Goal: Information Seeking & Learning: Compare options

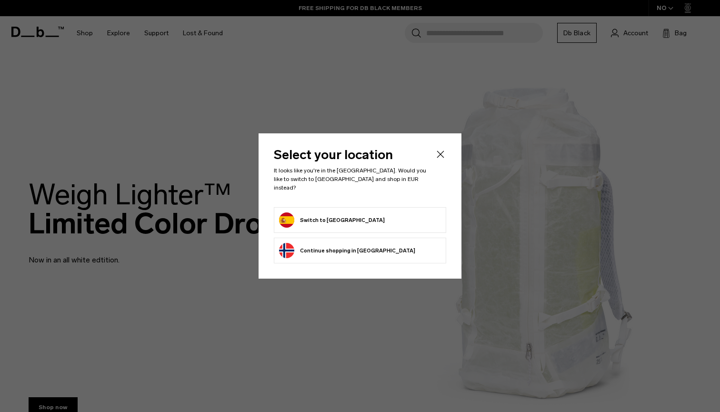
click at [440, 158] on icon "Close" at bounding box center [440, 153] width 7 height 7
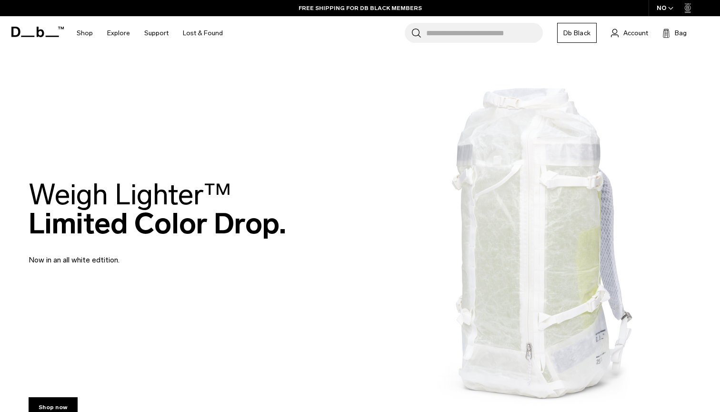
click at [669, 10] on span "button" at bounding box center [670, 8] width 5 height 7
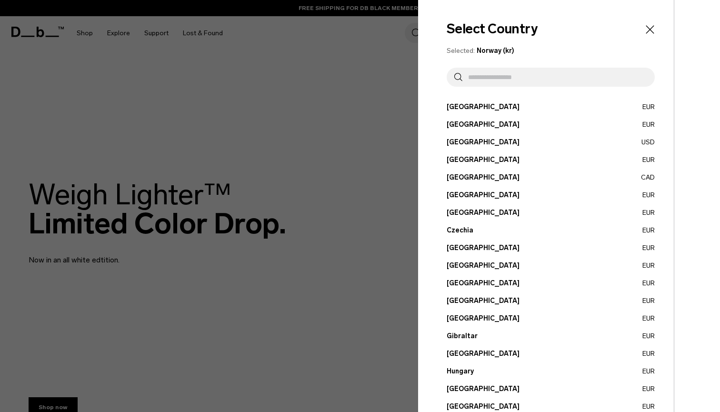
click at [458, 286] on button "Finland EUR" at bounding box center [551, 283] width 208 height 10
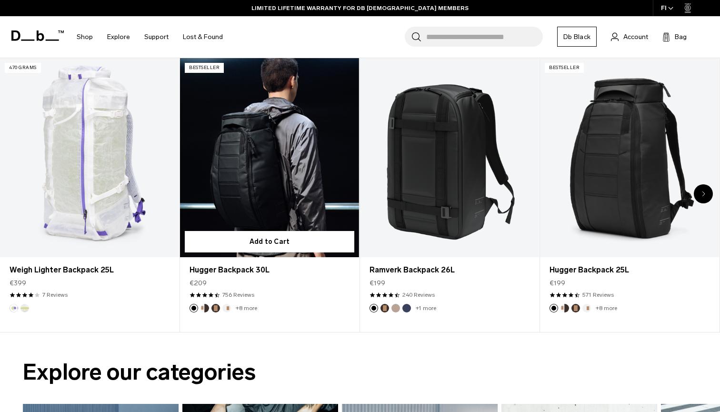
scroll to position [389, 0]
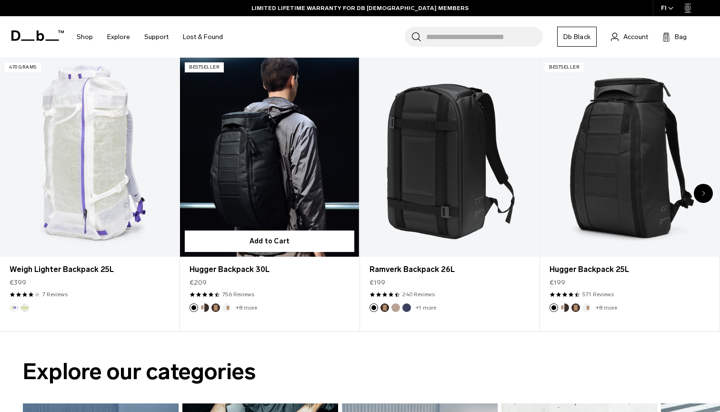
click at [259, 158] on link "Hugger Backpack 30L" at bounding box center [269, 157] width 179 height 199
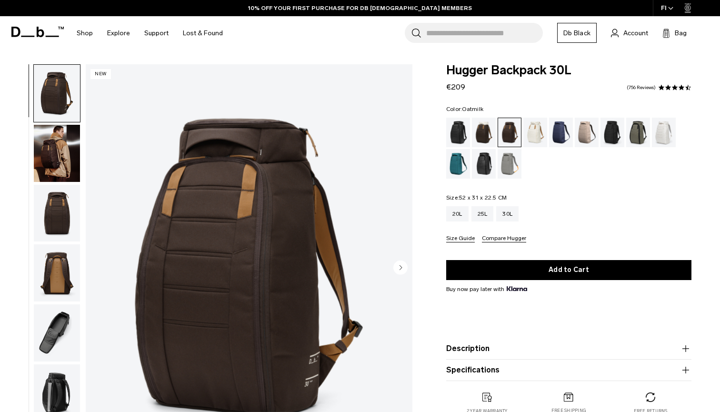
click at [538, 131] on div "Oatmilk" at bounding box center [535, 133] width 24 height 30
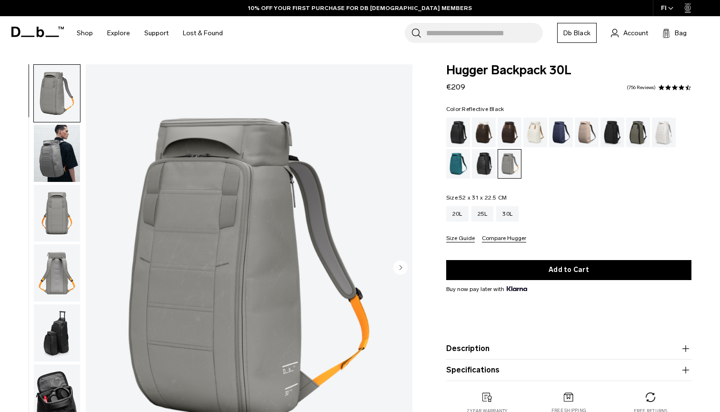
click at [490, 160] on div "Reflective Black" at bounding box center [484, 164] width 24 height 30
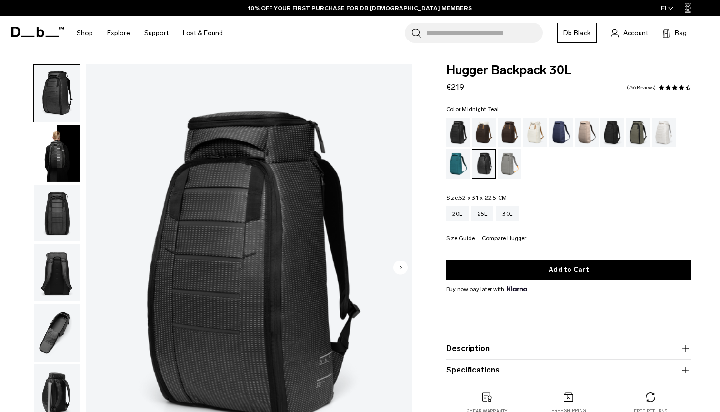
click at [458, 164] on div "Midnight Teal" at bounding box center [458, 164] width 24 height 30
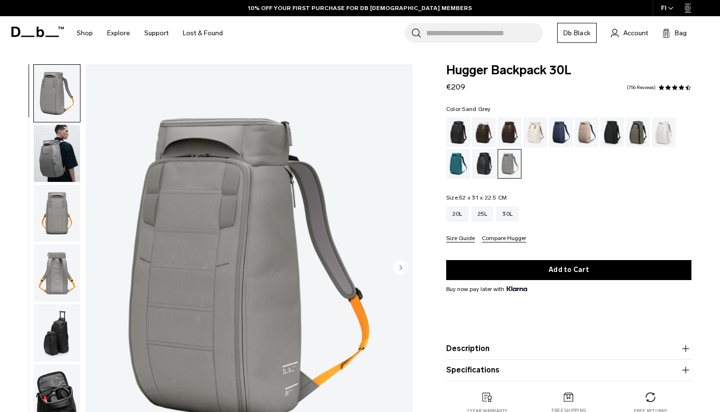
click at [397, 269] on circle "Next slide" at bounding box center [400, 267] width 14 height 14
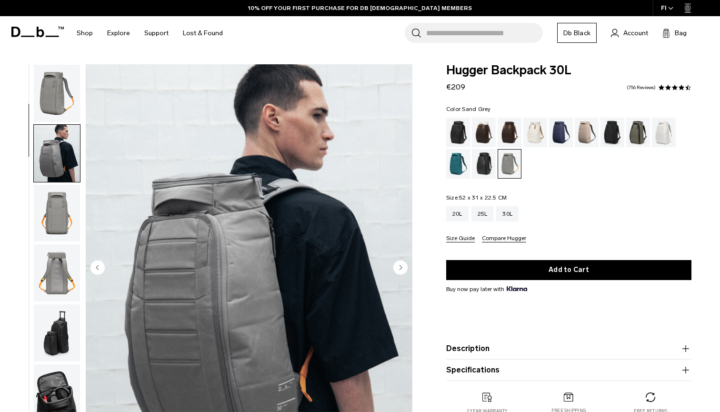
scroll to position [60, 0]
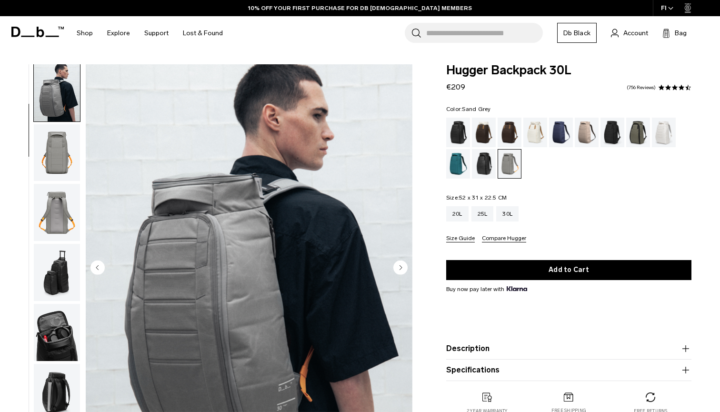
click at [398, 268] on circle "Next slide" at bounding box center [400, 267] width 14 height 14
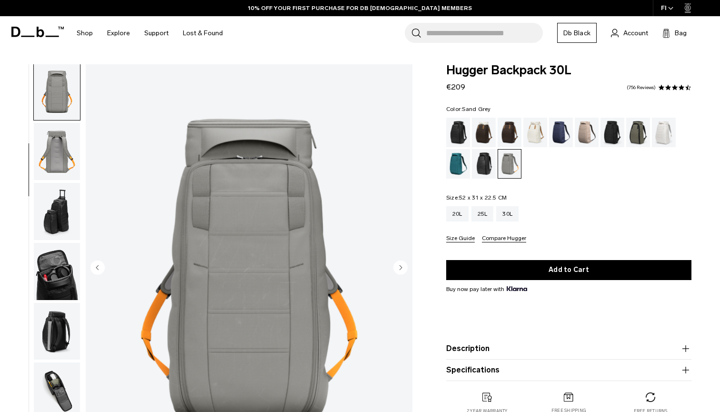
click at [398, 268] on circle "Next slide" at bounding box center [400, 267] width 14 height 14
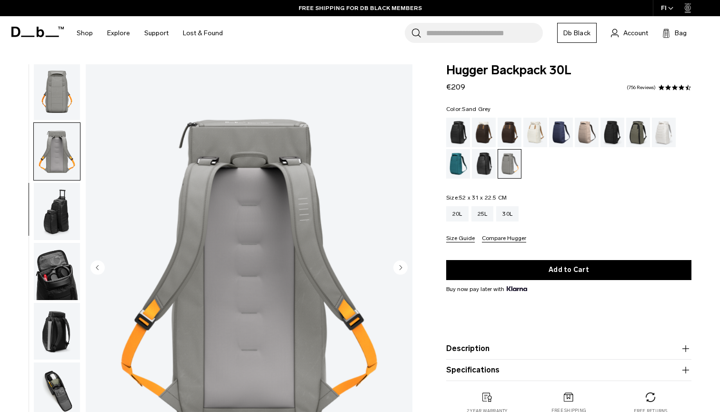
scroll to position [182, 0]
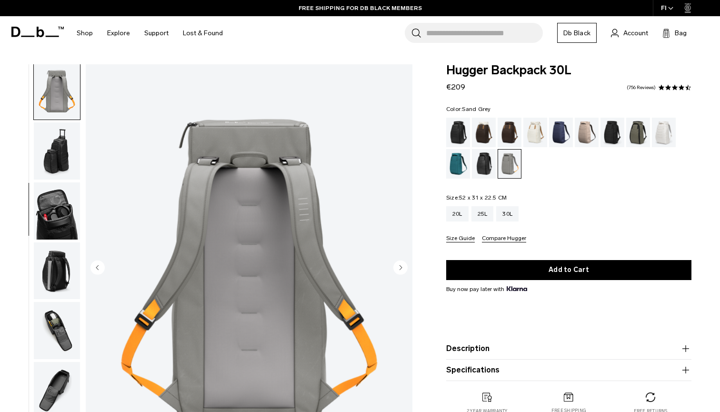
click at [398, 268] on circle "Next slide" at bounding box center [400, 267] width 14 height 14
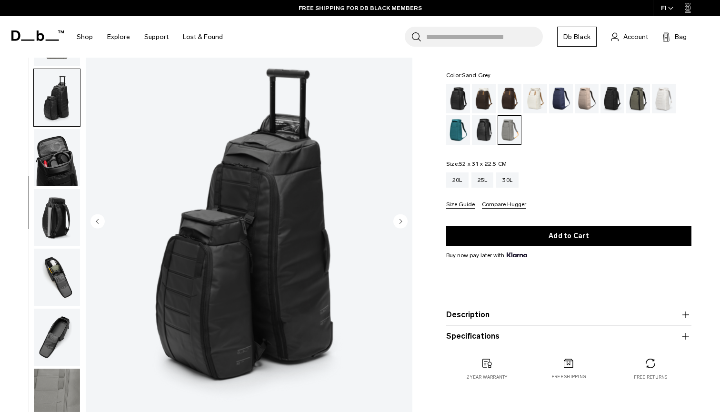
scroll to position [45, 0]
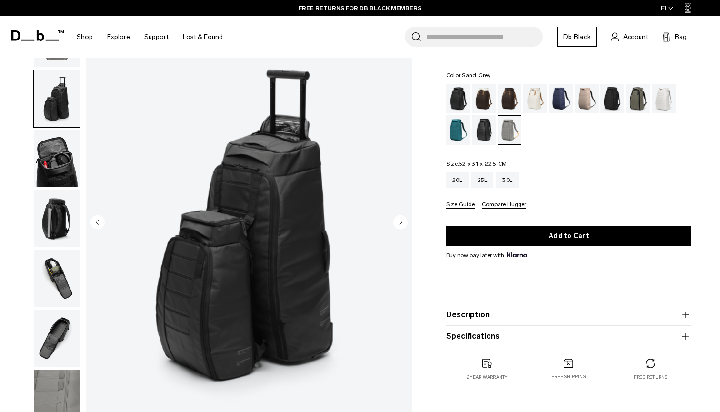
click at [398, 226] on circle "Next slide" at bounding box center [400, 222] width 14 height 14
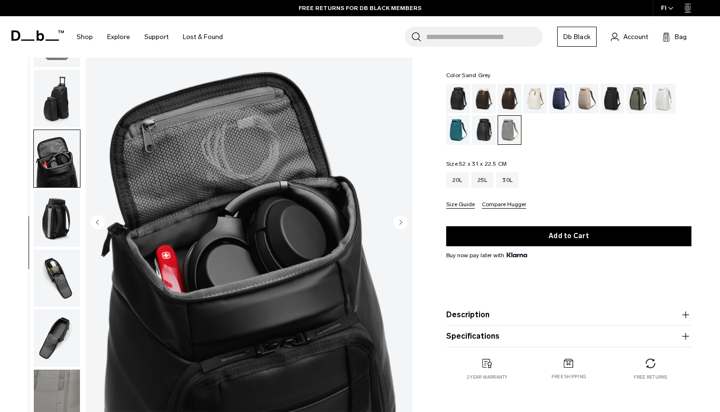
click at [398, 225] on circle "Next slide" at bounding box center [400, 222] width 14 height 14
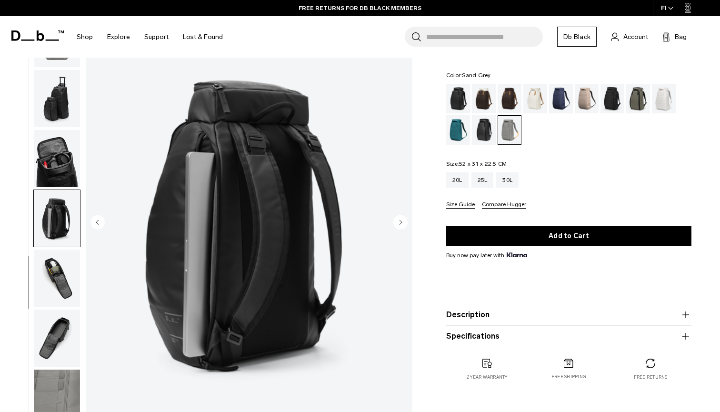
click at [398, 225] on circle "Next slide" at bounding box center [400, 222] width 14 height 14
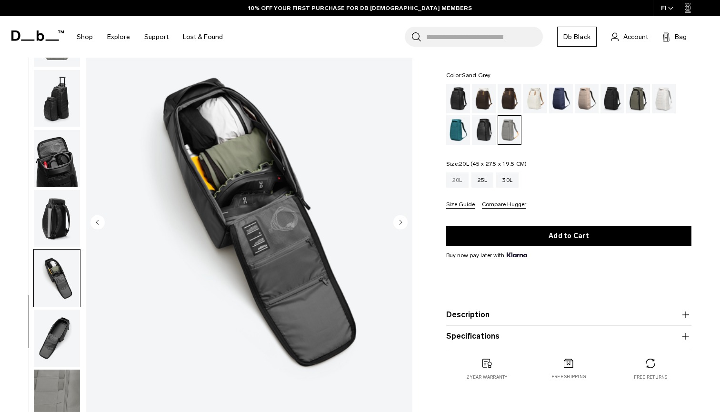
click at [457, 180] on div "20L" at bounding box center [457, 179] width 22 height 15
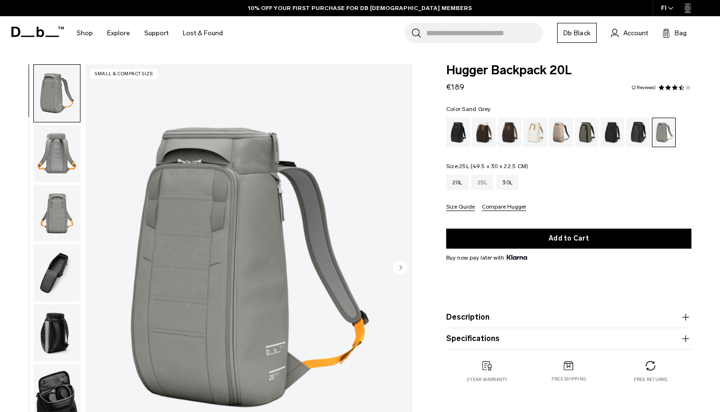
click at [485, 181] on div "25L" at bounding box center [482, 182] width 22 height 15
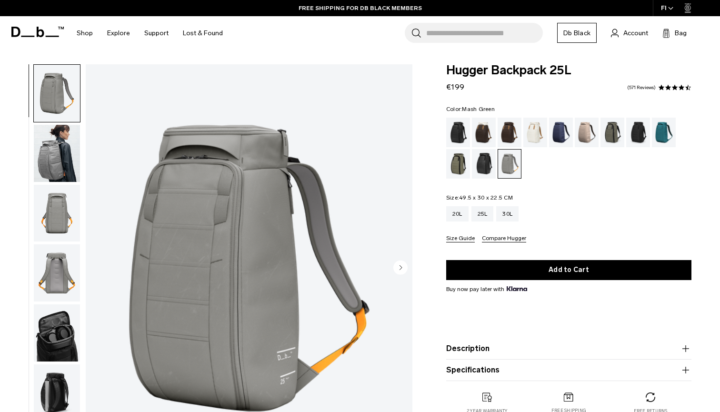
click at [459, 162] on div "Mash Green" at bounding box center [458, 164] width 24 height 30
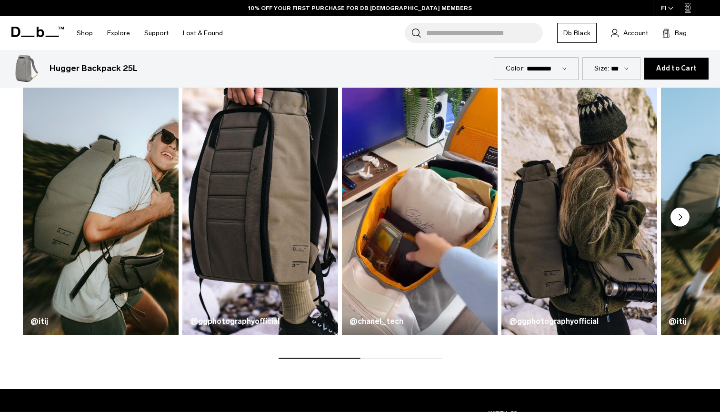
click at [683, 220] on circle "Next slide" at bounding box center [679, 217] width 19 height 19
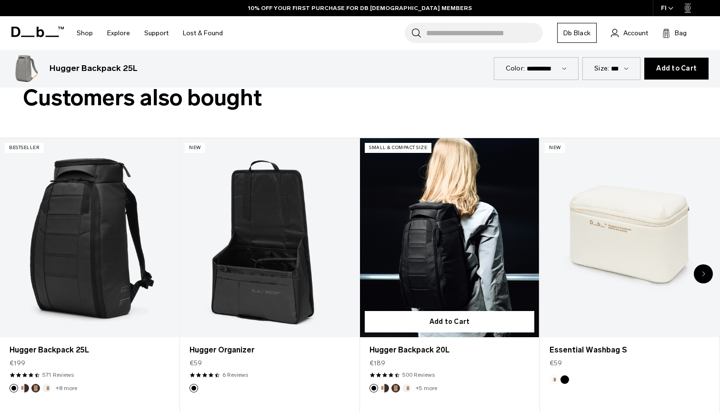
scroll to position [2393, 0]
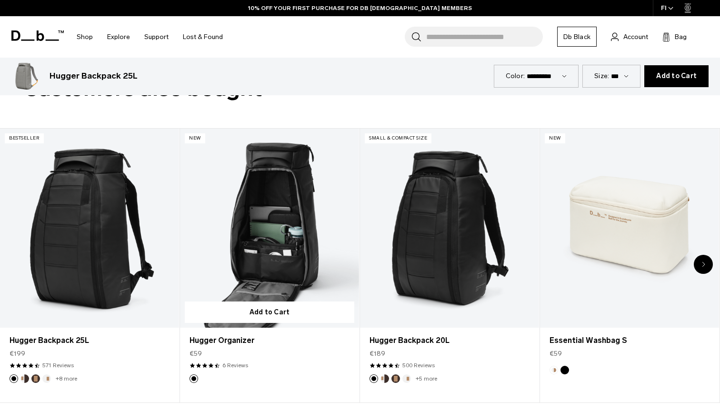
click at [247, 236] on link "Hugger Organizer" at bounding box center [269, 228] width 179 height 199
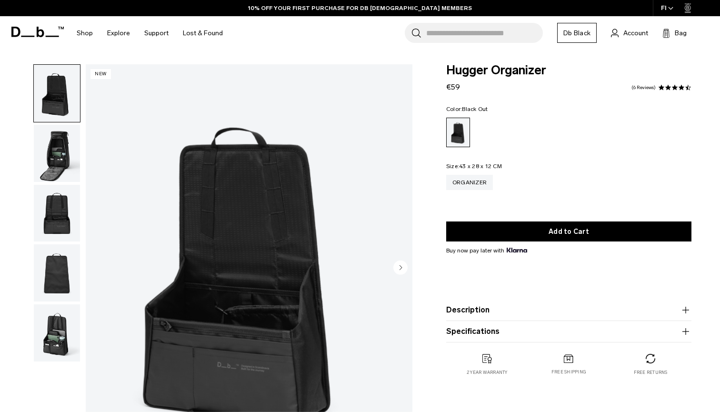
click at [59, 146] on img "button" at bounding box center [57, 153] width 46 height 57
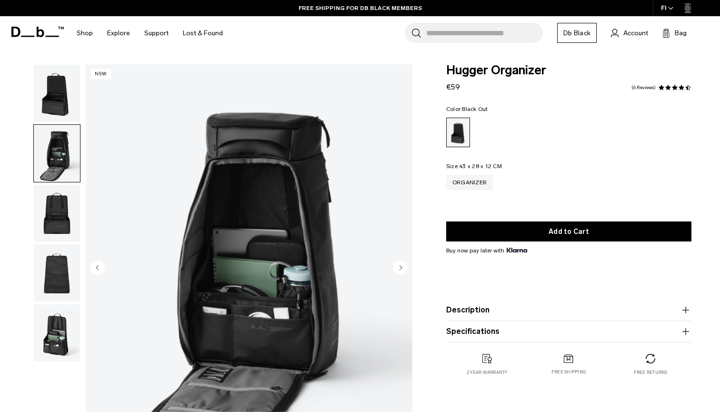
click at [60, 213] on img "button" at bounding box center [57, 213] width 46 height 57
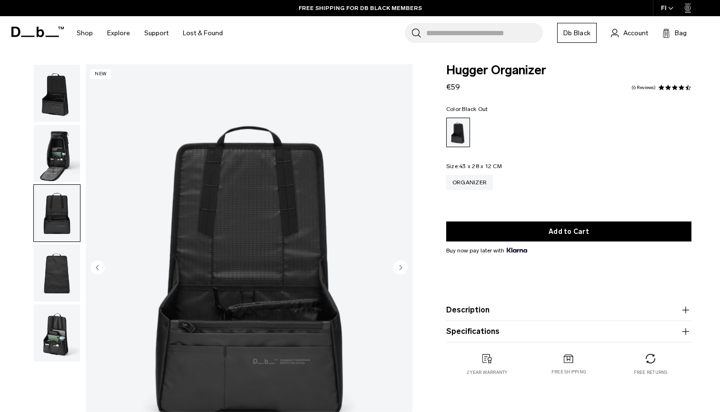
click at [64, 277] on img "button" at bounding box center [57, 272] width 46 height 57
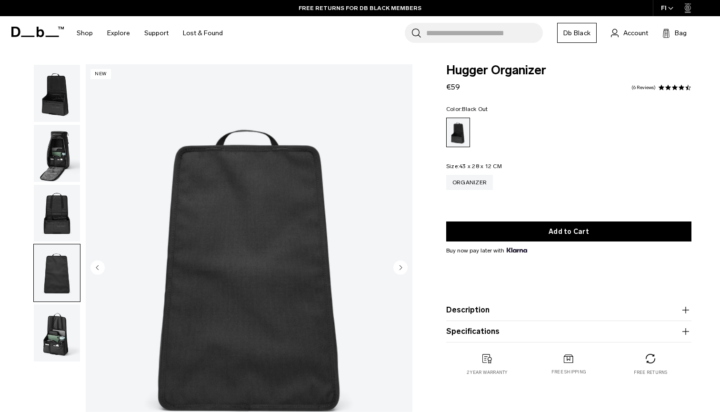
click at [62, 313] on img "button" at bounding box center [57, 332] width 46 height 57
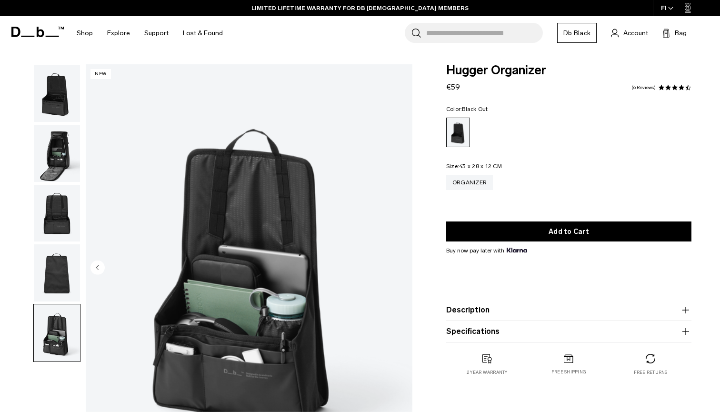
click at [71, 228] on img "button" at bounding box center [57, 213] width 46 height 57
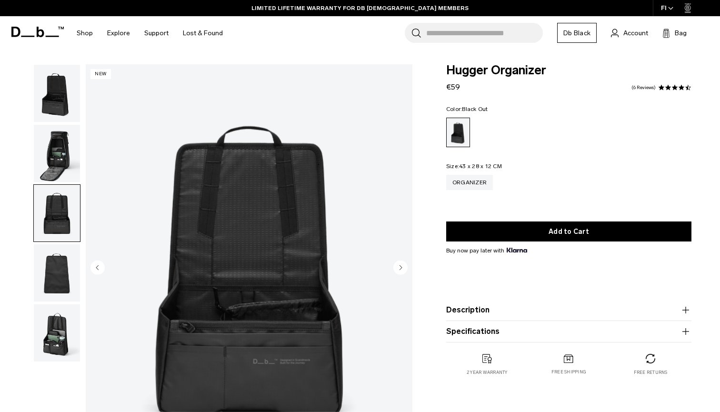
click at [67, 169] on img "button" at bounding box center [57, 153] width 46 height 57
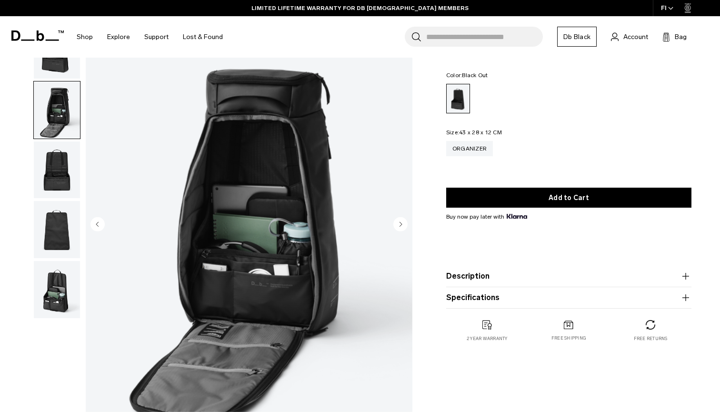
scroll to position [31, 0]
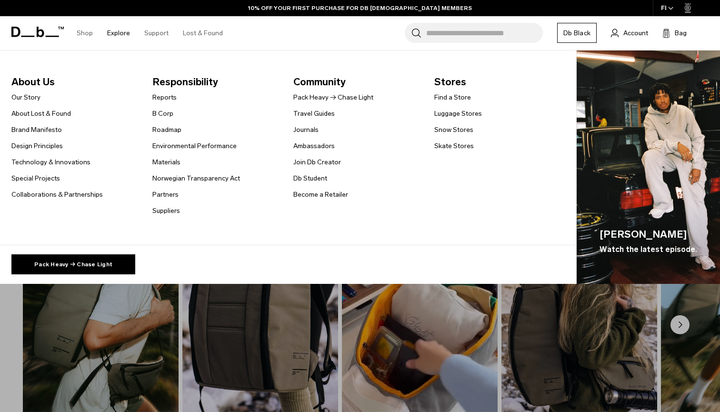
scroll to position [470, 0]
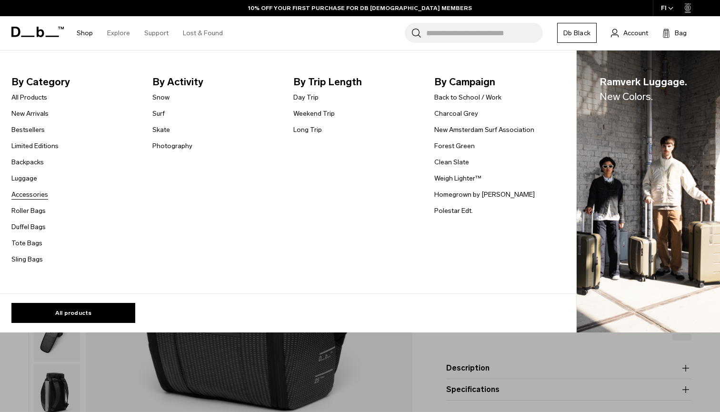
click at [35, 192] on link "Accessories" at bounding box center [29, 195] width 37 height 10
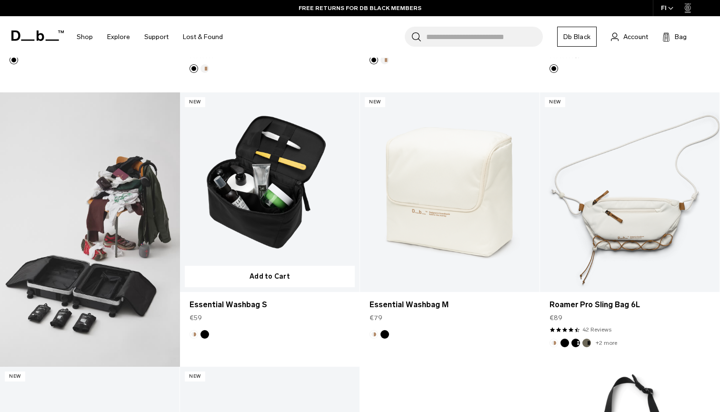
scroll to position [440, 0]
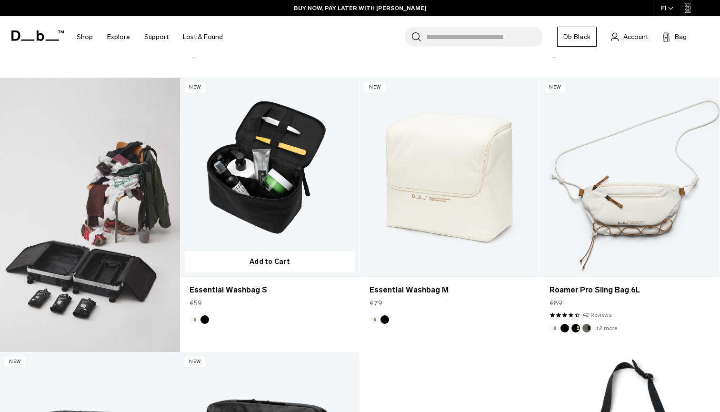
click at [205, 323] on img "Black Out" at bounding box center [205, 319] width 10 height 10
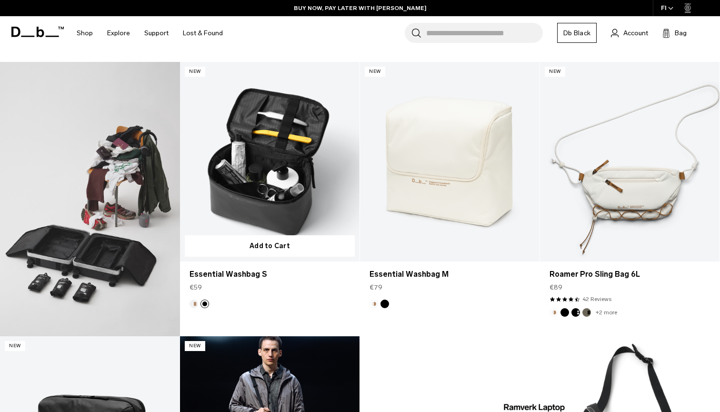
scroll to position [443, 0]
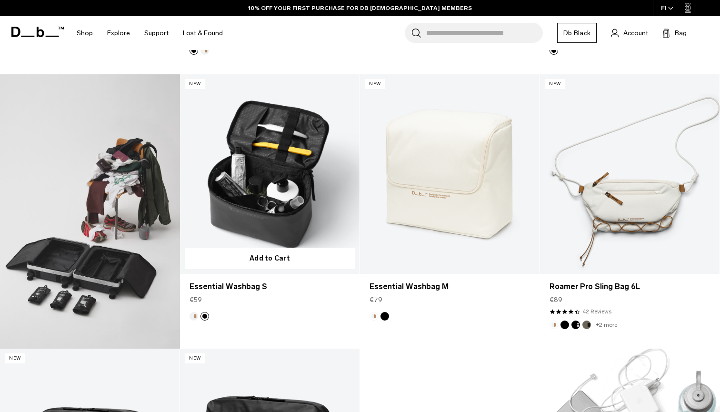
click at [323, 207] on link "Essential Washbag S Black Out" at bounding box center [270, 174] width 180 height 200
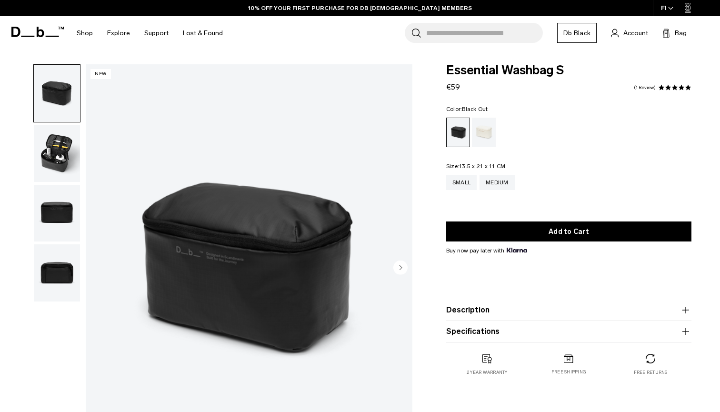
click at [59, 153] on img "button" at bounding box center [57, 153] width 46 height 57
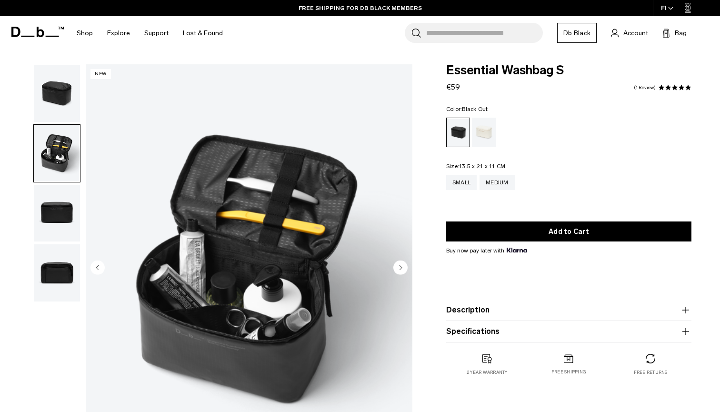
click at [46, 222] on img "button" at bounding box center [57, 213] width 46 height 57
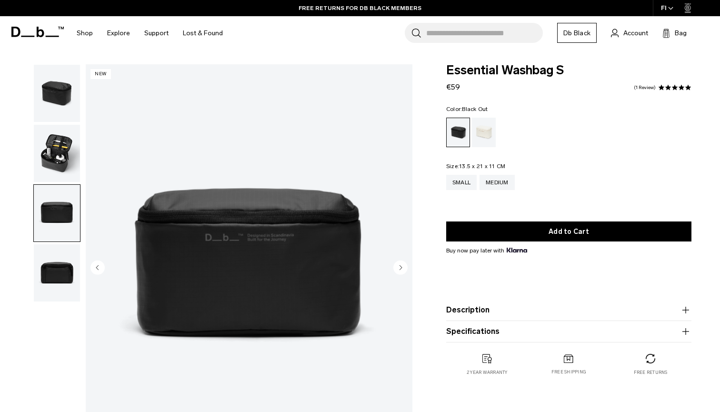
click at [50, 268] on img "button" at bounding box center [57, 272] width 46 height 57
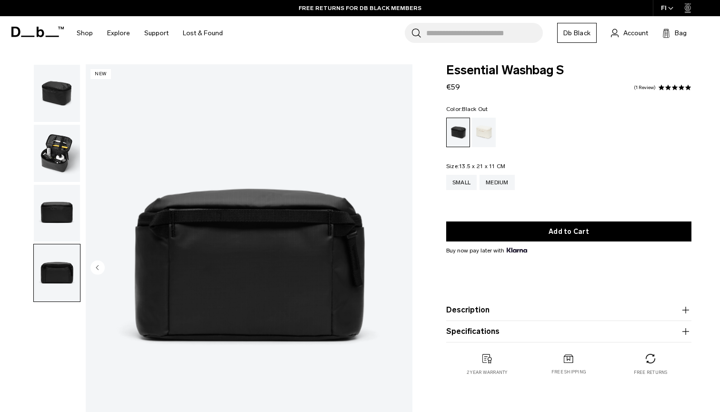
click at [68, 166] on img "button" at bounding box center [57, 153] width 46 height 57
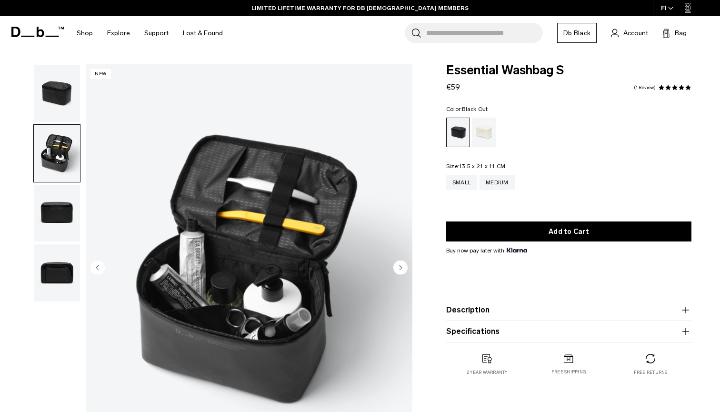
click at [400, 260] on img "2 / 4" at bounding box center [249, 268] width 327 height 408
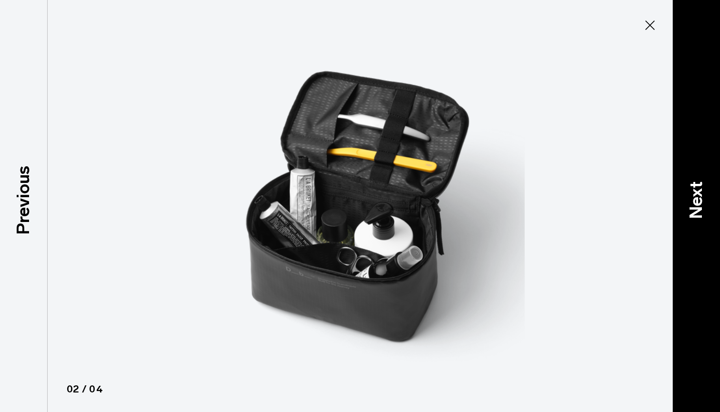
click at [700, 199] on p "Next" at bounding box center [696, 200] width 26 height 38
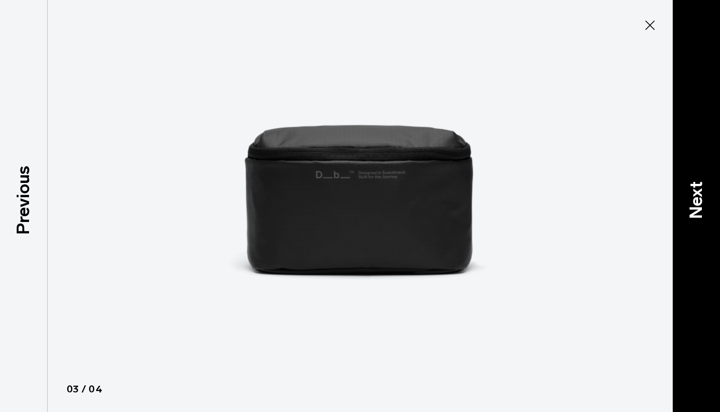
click at [700, 199] on p "Next" at bounding box center [696, 200] width 26 height 38
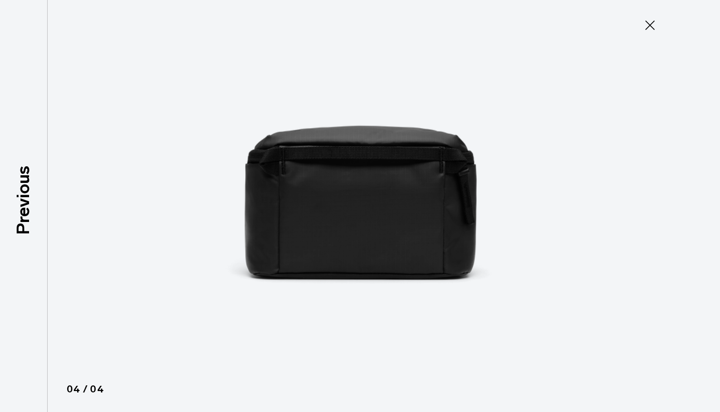
click at [700, 199] on div at bounding box center [360, 206] width 720 height 412
click at [650, 20] on icon at bounding box center [649, 25] width 15 height 15
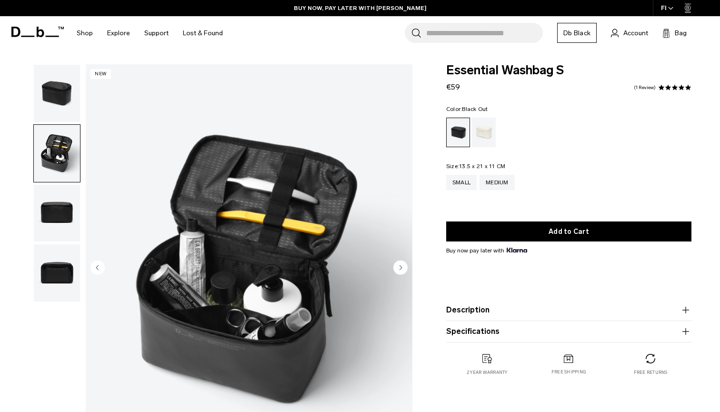
click at [397, 261] on icon "Next slide" at bounding box center [400, 267] width 14 height 14
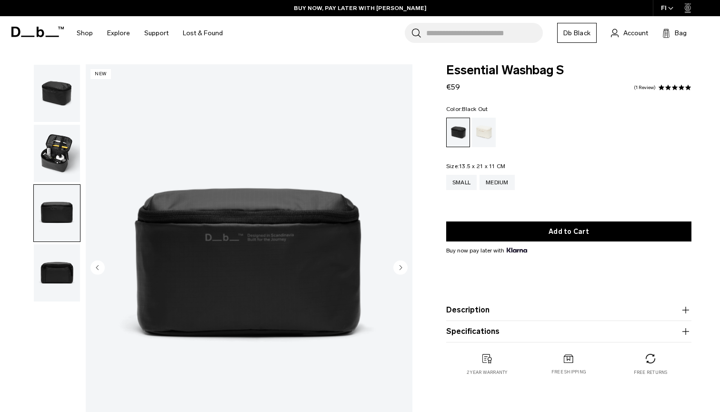
click at [397, 261] on icon "Next slide" at bounding box center [400, 267] width 14 height 14
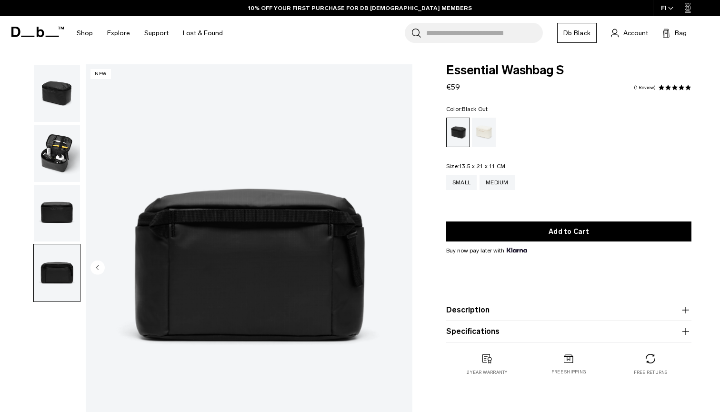
click at [397, 261] on img "4 / 4" at bounding box center [249, 268] width 327 height 408
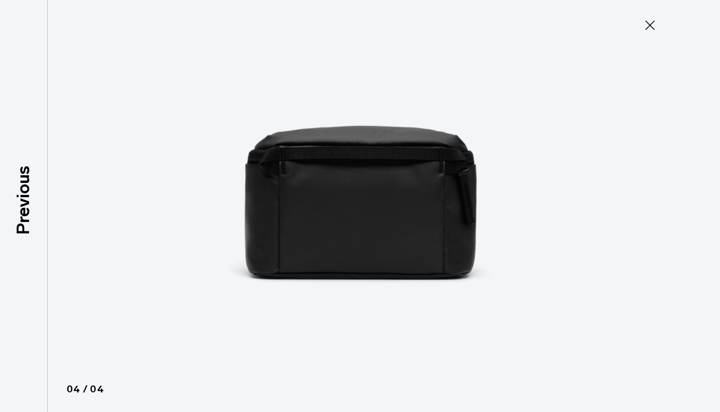
click at [647, 24] on icon at bounding box center [649, 25] width 15 height 15
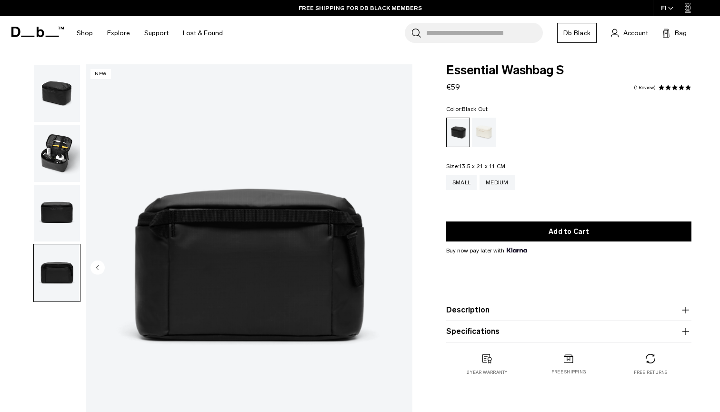
click at [67, 158] on img "button" at bounding box center [57, 153] width 46 height 57
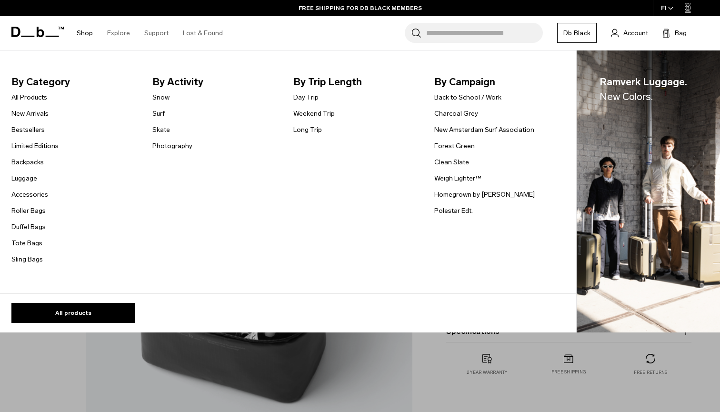
click at [86, 28] on link "Shop" at bounding box center [85, 33] width 16 height 34
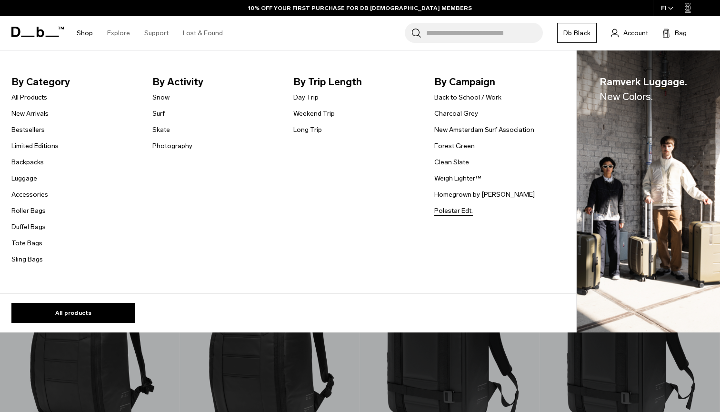
click at [448, 212] on link "Polestar Edt." at bounding box center [453, 211] width 39 height 10
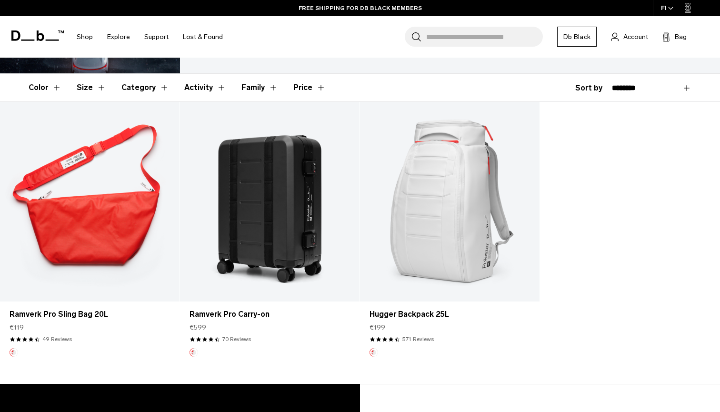
scroll to position [119, 0]
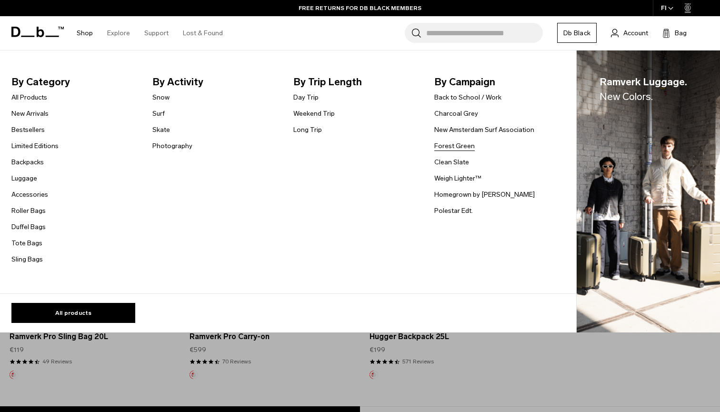
click at [457, 148] on link "Forest Green" at bounding box center [454, 146] width 40 height 10
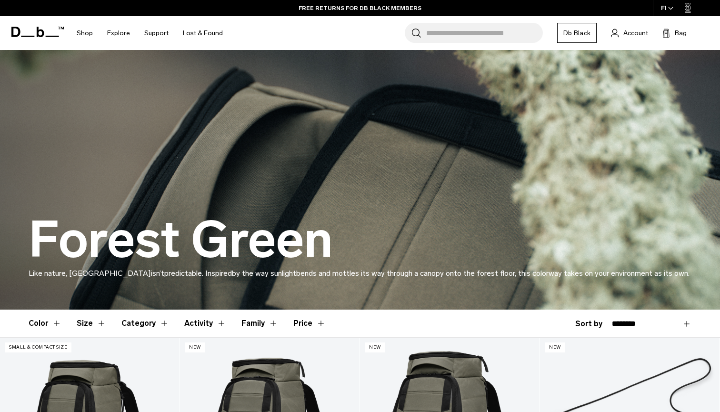
click at [587, 37] on link "Db Black" at bounding box center [577, 33] width 40 height 20
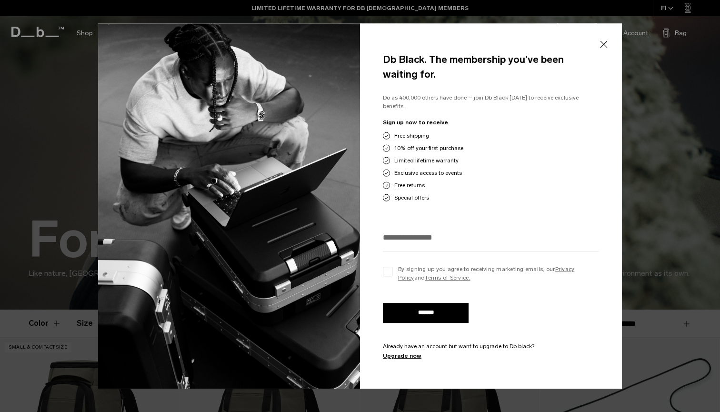
click at [608, 45] on button "Close" at bounding box center [604, 45] width 12 height 20
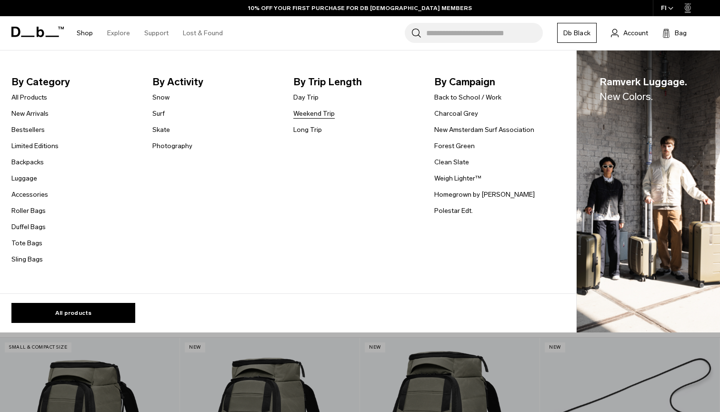
click at [320, 113] on link "Weekend Trip" at bounding box center [313, 114] width 41 height 10
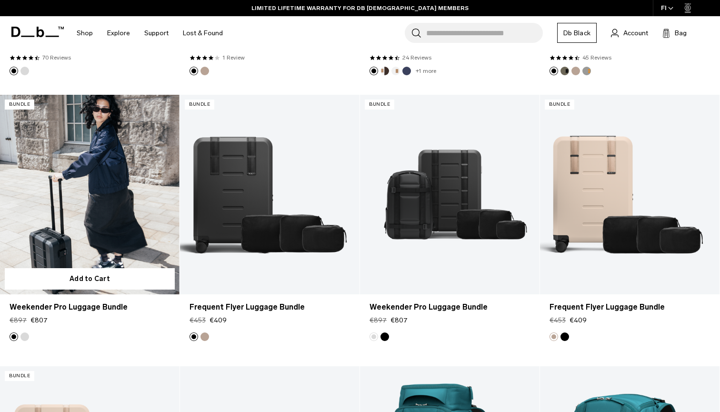
scroll to position [2375, 0]
